Goal: Complete application form

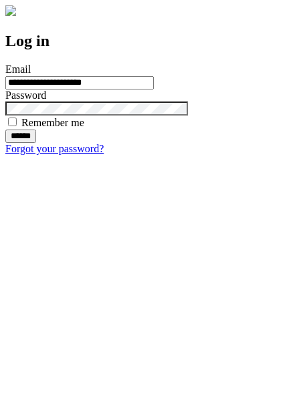
type input "**********"
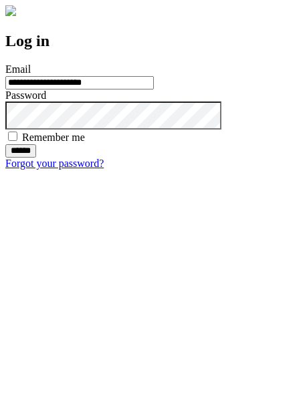
click at [36, 158] on input "******" at bounding box center [20, 150] width 31 height 13
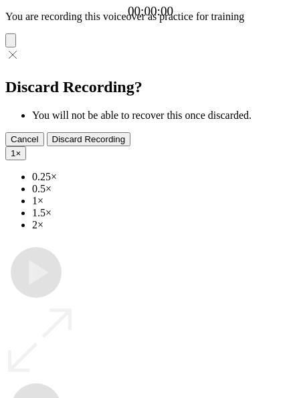
type input "**********"
